Goal: Task Accomplishment & Management: Manage account settings

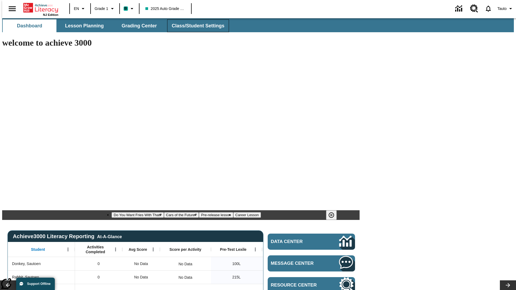
click at [195, 26] on span "Class/Student Settings" at bounding box center [198, 26] width 53 height 6
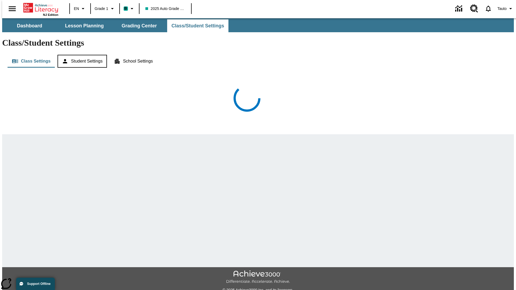
click at [81, 55] on button "Student Settings" at bounding box center [82, 61] width 49 height 13
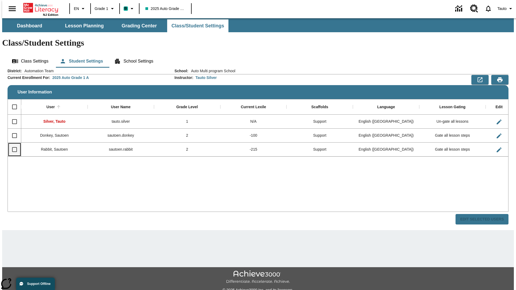
click at [12, 144] on input "Select row" at bounding box center [14, 149] width 11 height 11
checkbox input "true"
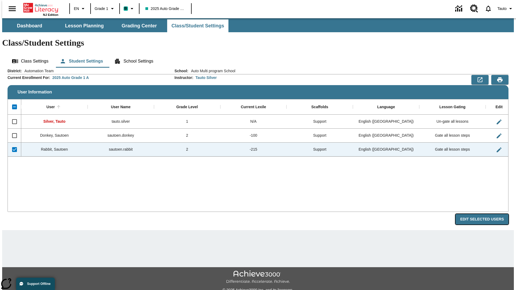
click at [486, 214] on button "Edit Selected Users" at bounding box center [482, 219] width 53 height 10
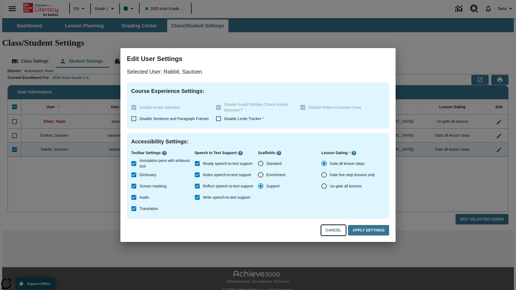
click at [336, 231] on button "Cancel" at bounding box center [333, 230] width 25 height 10
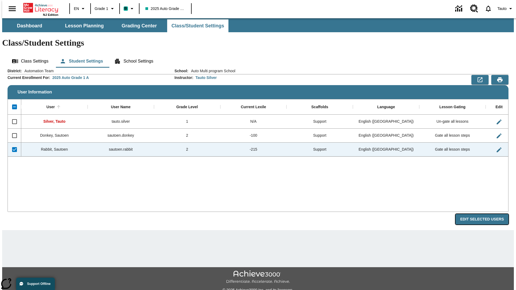
click at [486, 214] on button "Edit Selected Users" at bounding box center [482, 219] width 53 height 10
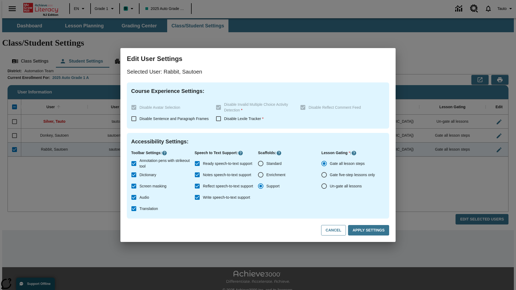
click at [197, 164] on input "Ready speech-to-text support" at bounding box center [197, 163] width 11 height 11
checkbox input "false"
click at [370, 231] on button "Apply Settings" at bounding box center [368, 230] width 41 height 10
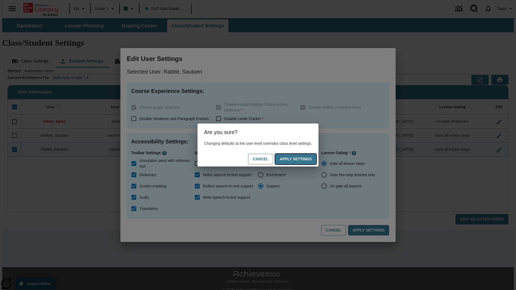
click at [301, 159] on button "Apply Settings" at bounding box center [295, 159] width 41 height 10
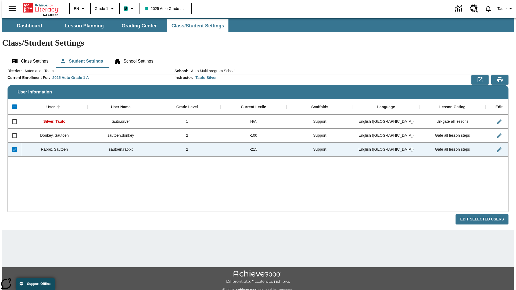
checkbox input "false"
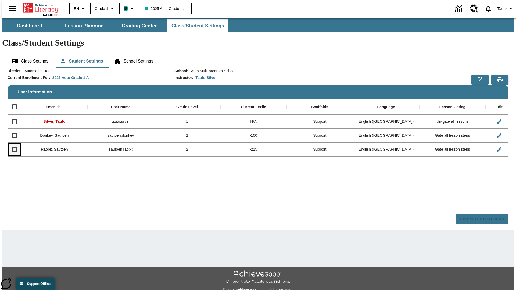
click at [12, 144] on input "Select row" at bounding box center [14, 149] width 11 height 11
checkbox input "true"
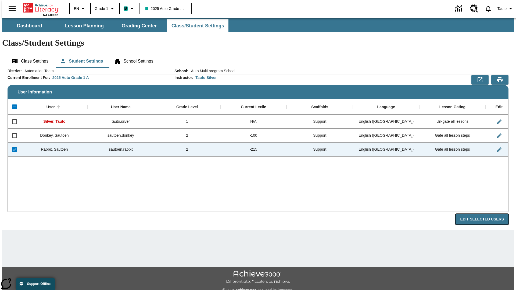
click at [486, 214] on button "Edit Selected Users" at bounding box center [482, 219] width 53 height 10
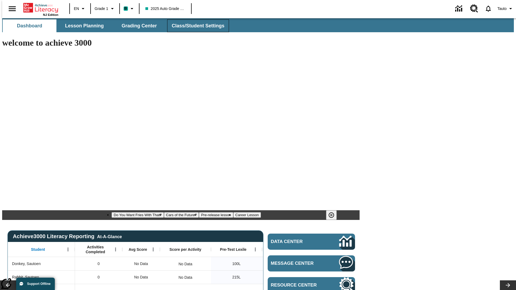
click at [195, 26] on span "Class/Student Settings" at bounding box center [198, 26] width 53 height 6
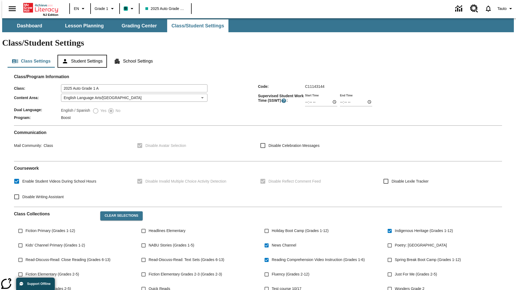
click at [81, 55] on button "Student Settings" at bounding box center [82, 61] width 49 height 13
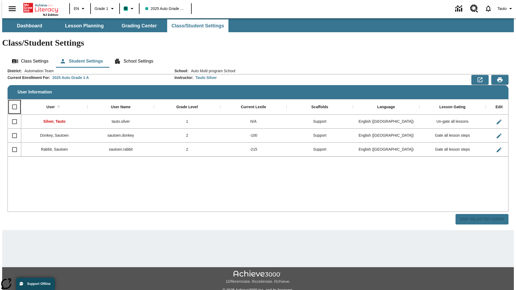
click at [12, 101] on input "Select all rows" at bounding box center [14, 106] width 11 height 11
checkbox input "true"
